Goal: Transaction & Acquisition: Subscribe to service/newsletter

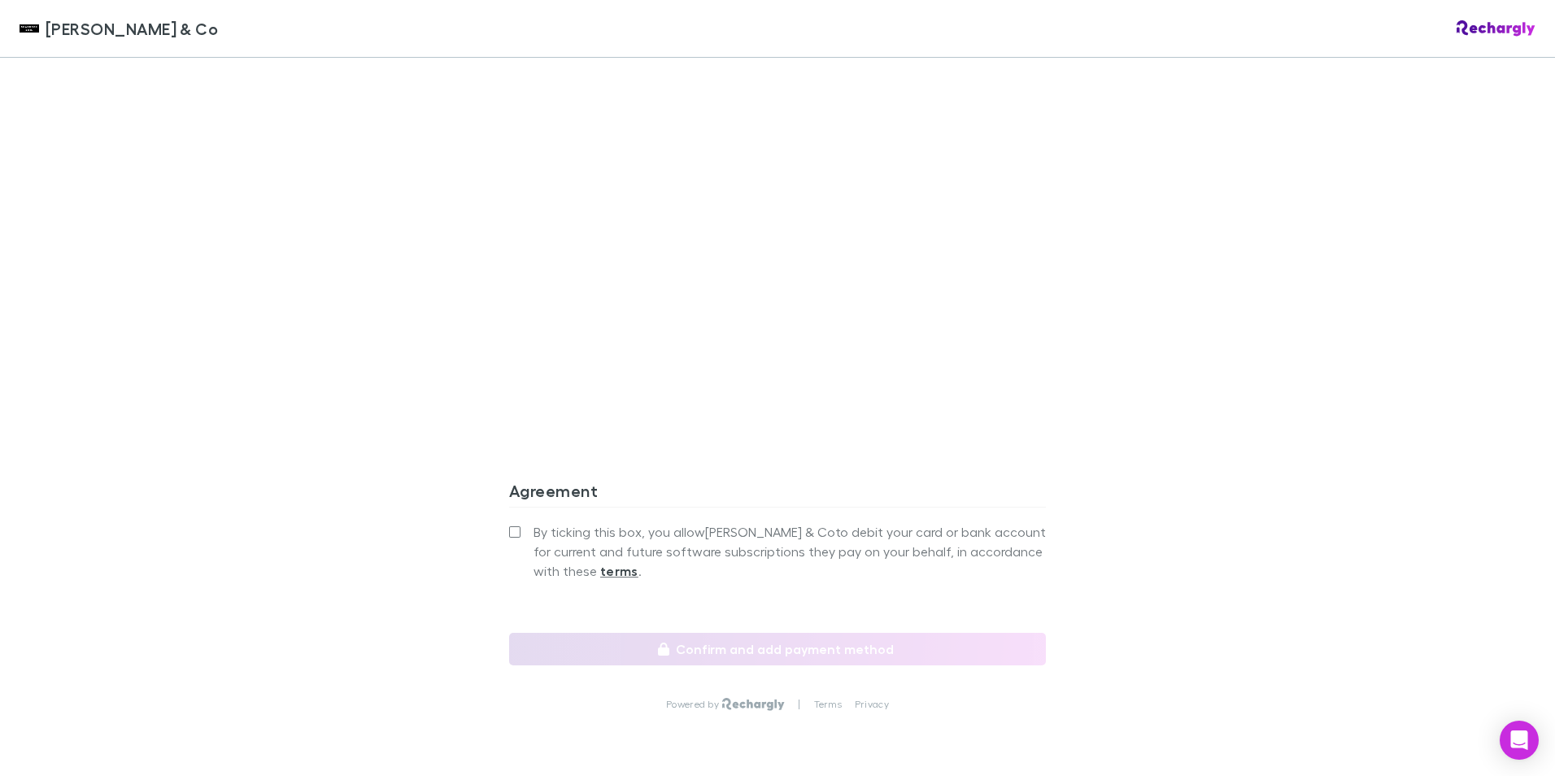
scroll to position [1302, 0]
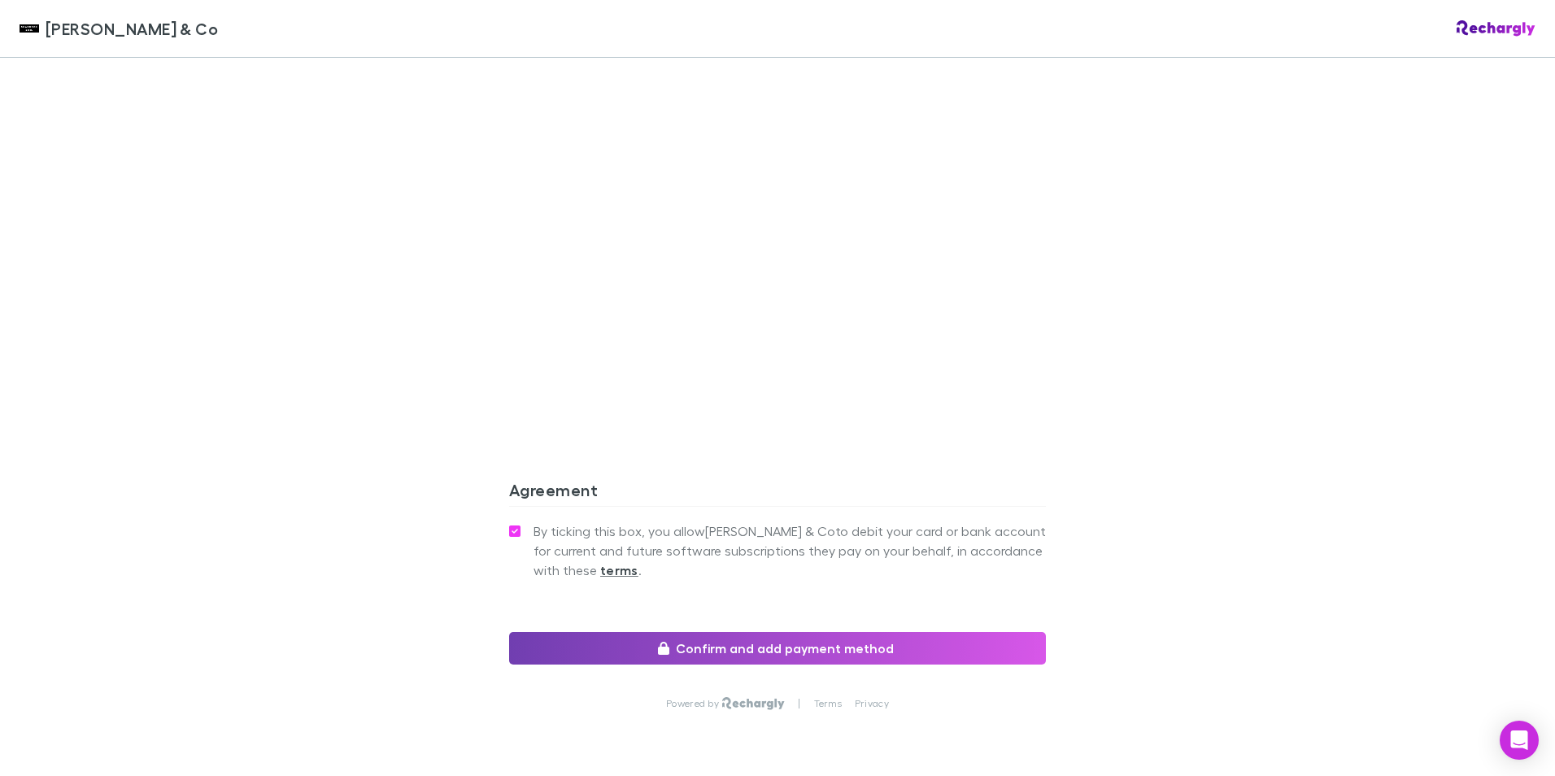
click at [791, 632] on button "Confirm and add payment method" at bounding box center [777, 648] width 537 height 33
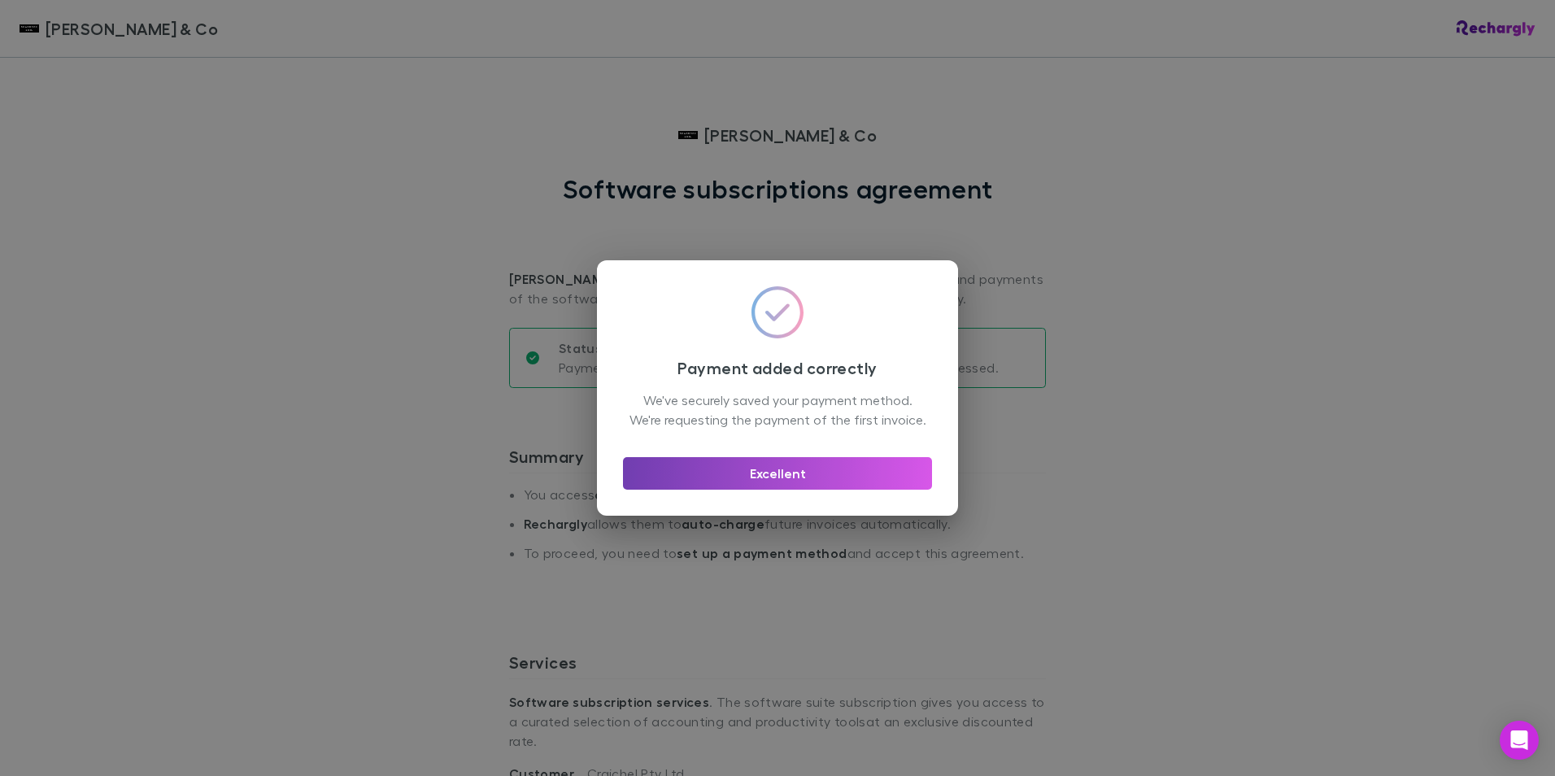
click at [800, 481] on button "Excellent" at bounding box center [777, 473] width 309 height 33
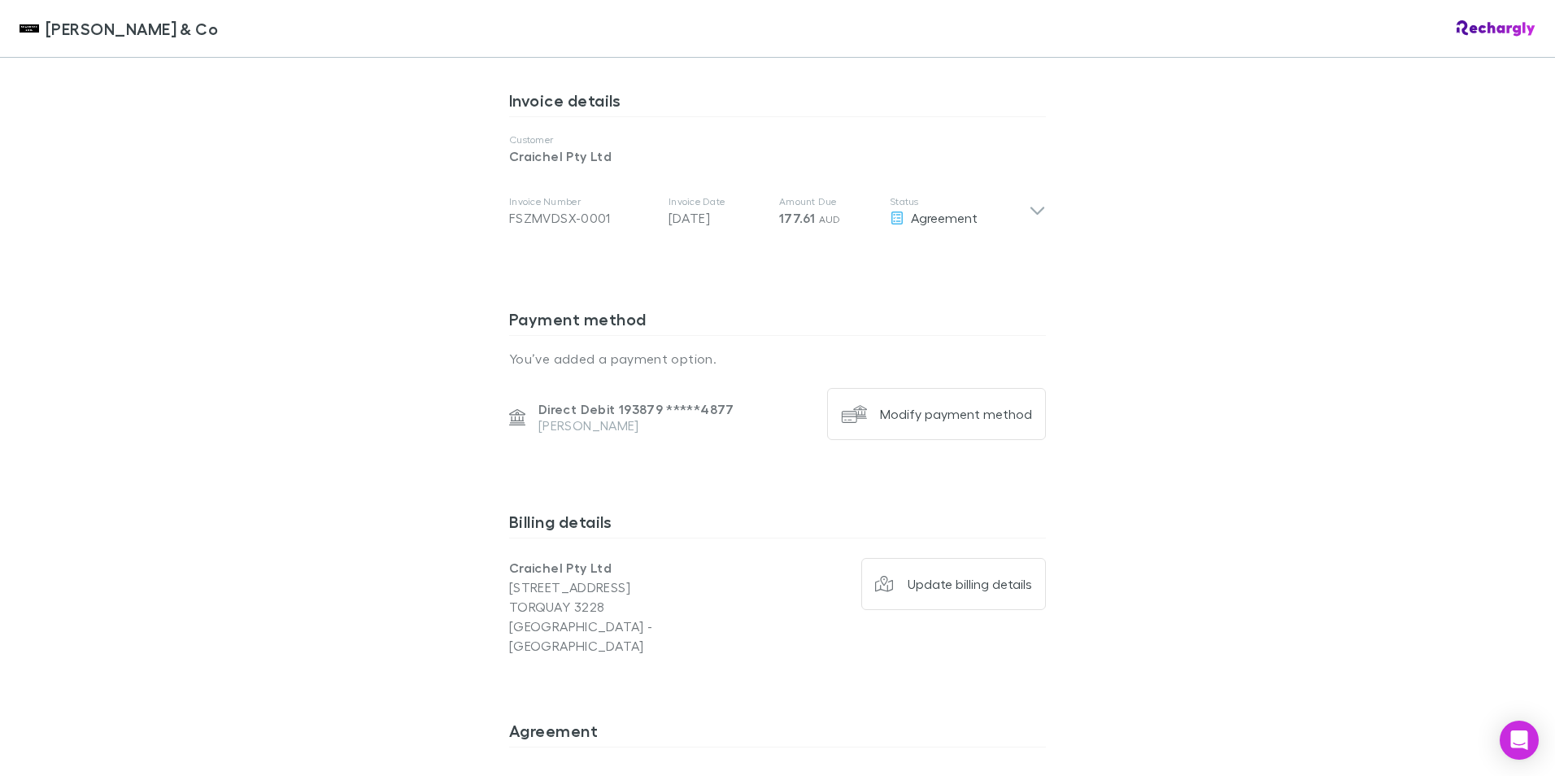
scroll to position [1075, 0]
